Goal: Check status: Check status

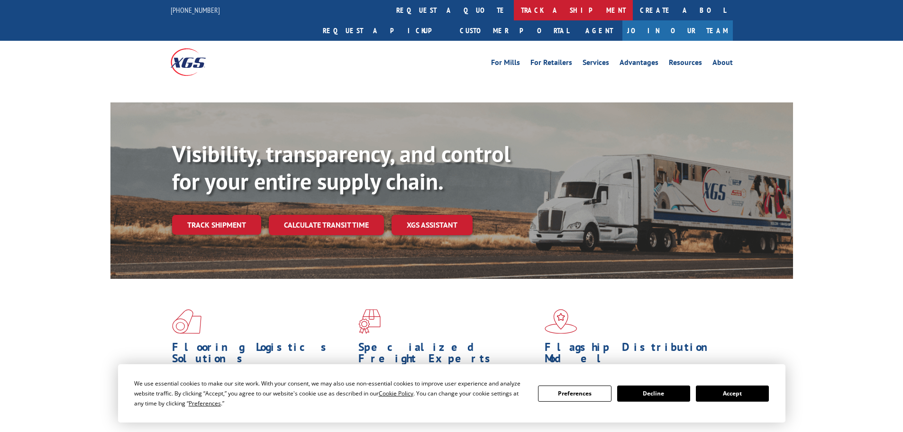
click at [514, 13] on link "track a shipment" at bounding box center [573, 10] width 119 height 20
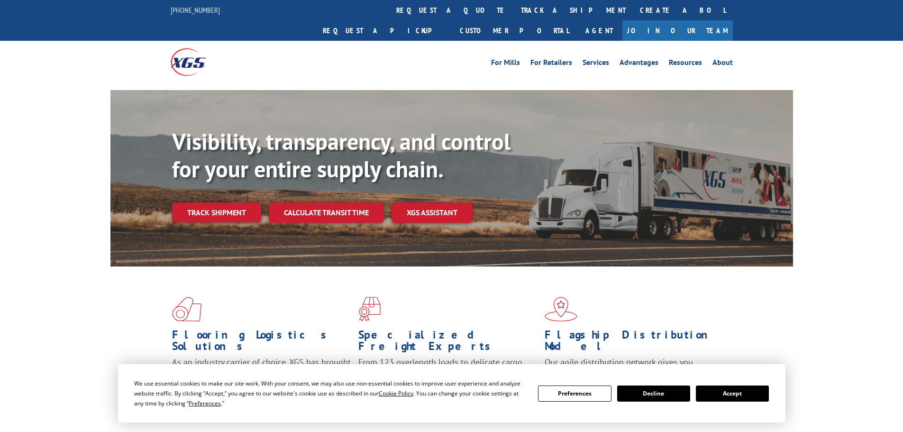
click at [707, 398] on button "Accept" at bounding box center [732, 393] width 73 height 16
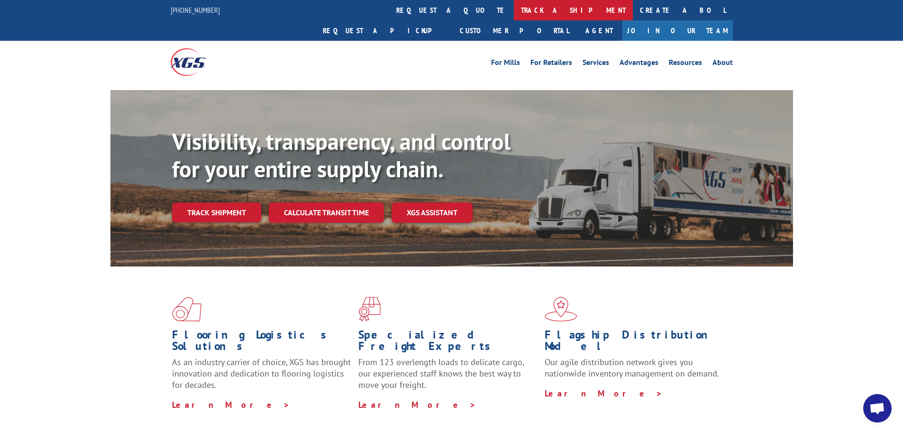
click at [514, 12] on link "track a shipment" at bounding box center [573, 10] width 119 height 20
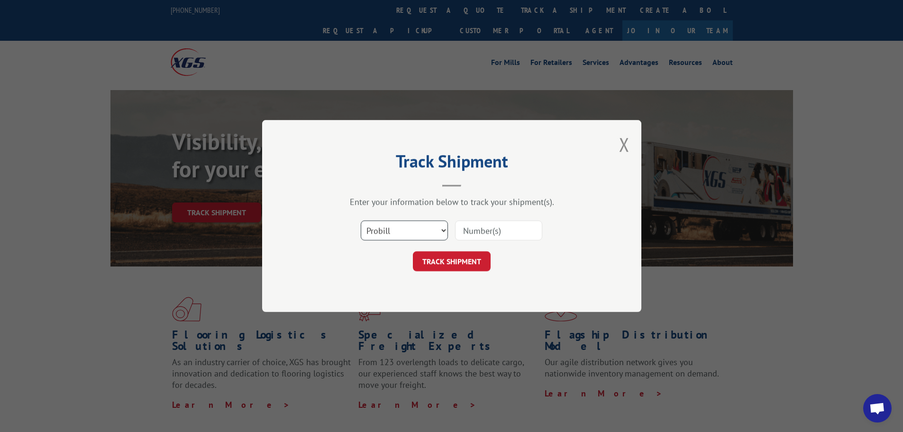
drag, startPoint x: 381, startPoint y: 225, endPoint x: 382, endPoint y: 238, distance: 13.8
click at [381, 225] on select "Select category... Probill BOL PO" at bounding box center [404, 230] width 87 height 20
select select "bol"
click at [361, 220] on select "Select category... Probill BOL PO" at bounding box center [404, 230] width 87 height 20
paste input "444269"
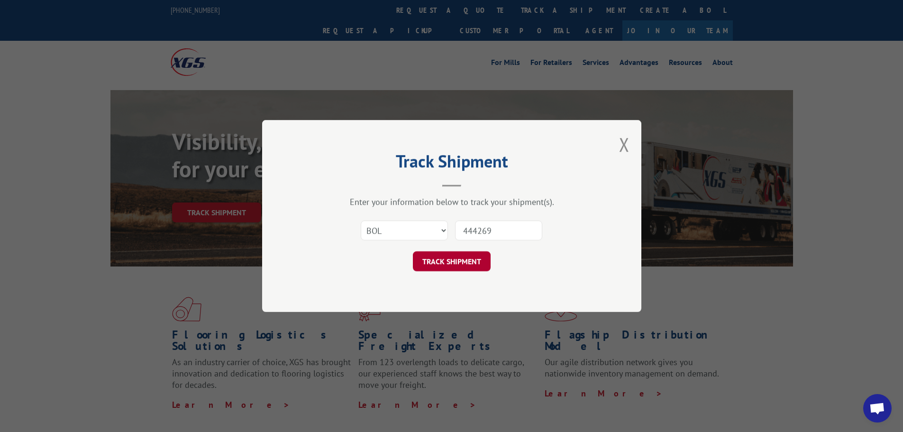
type input "444269"
click at [453, 260] on button "TRACK SHIPMENT" at bounding box center [452, 261] width 78 height 20
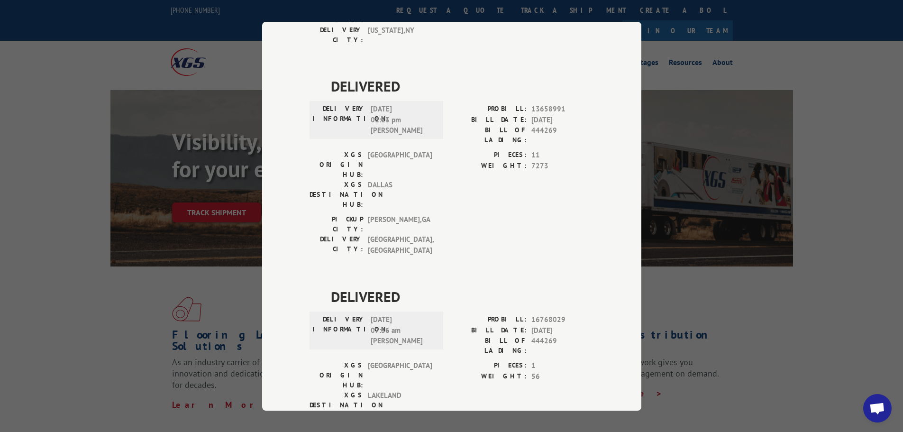
scroll to position [654, 0]
